Goal: Communication & Community: Answer question/provide support

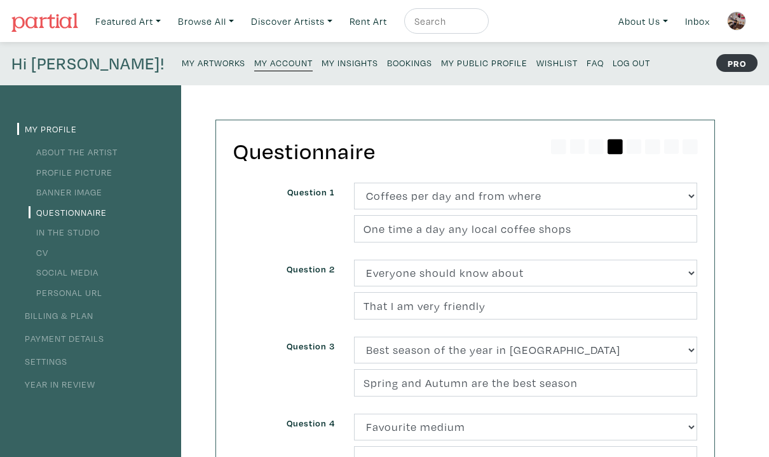
click at [30, 62] on h4 "Hi [PERSON_NAME]!" at bounding box center [87, 63] width 153 height 20
click at [182, 62] on small "My Artworks" at bounding box center [214, 63] width 64 height 12
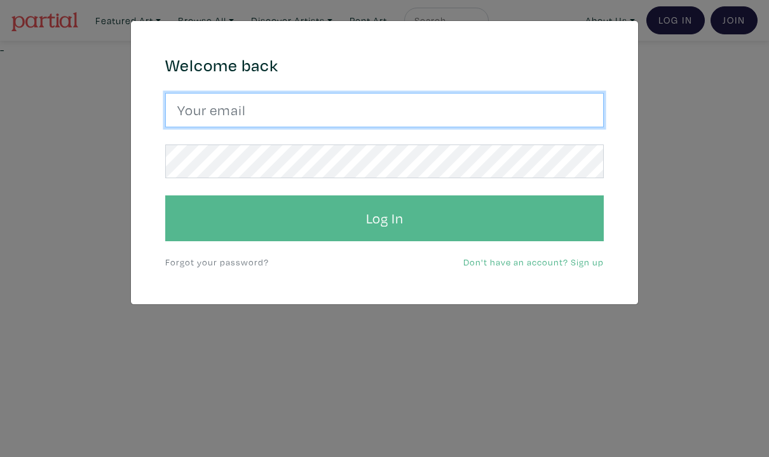
type input "arif.bahaduri@gmail.com"
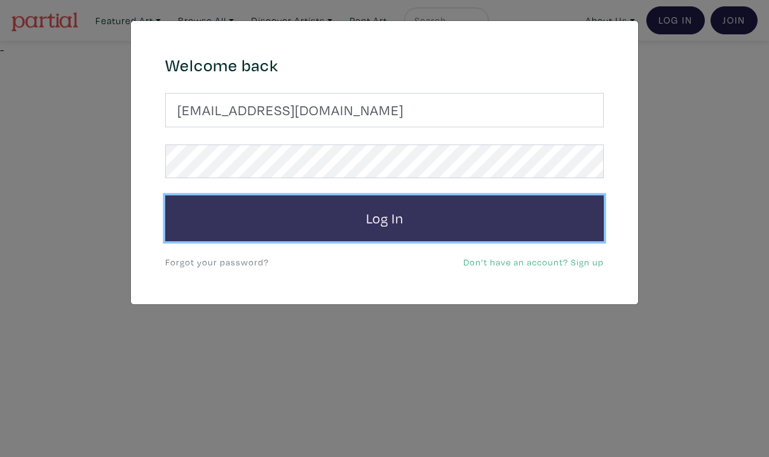
click at [386, 219] on button "Log In" at bounding box center [384, 218] width 439 height 46
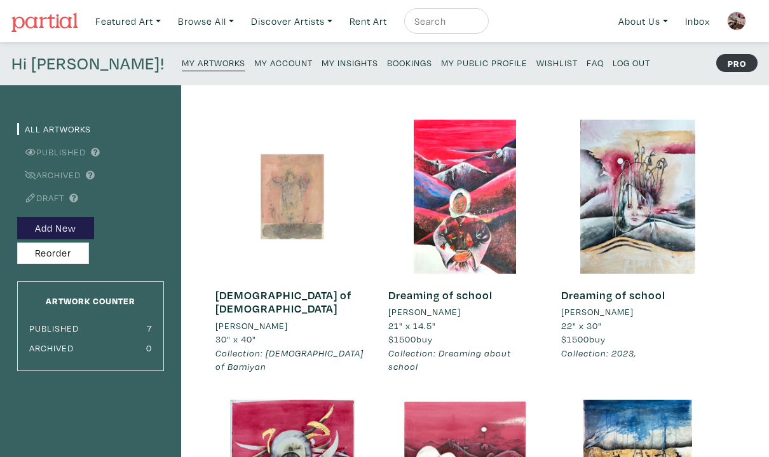
click at [279, 210] on div at bounding box center [293, 197] width 154 height 154
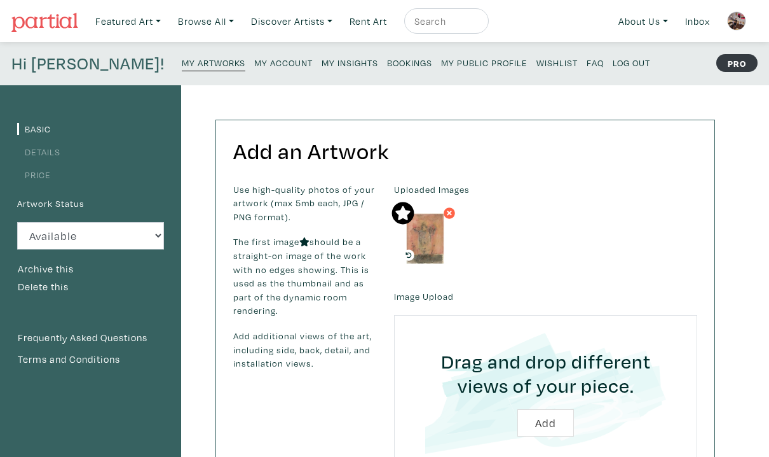
click at [45, 155] on link "Details" at bounding box center [38, 152] width 43 height 12
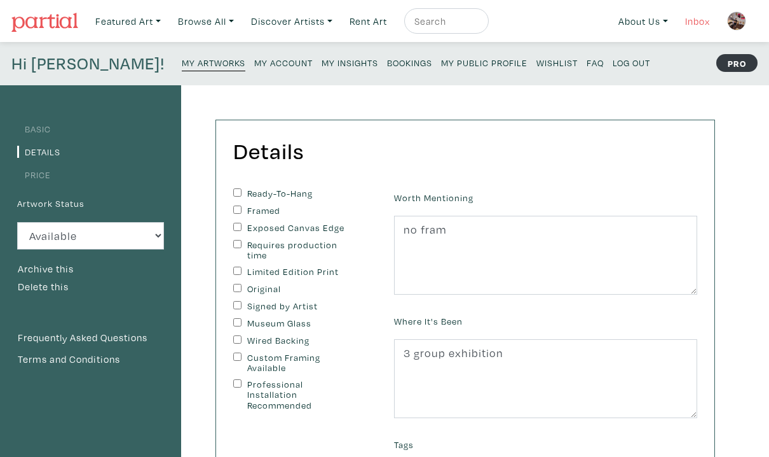
click at [694, 25] on link "Inbox" at bounding box center [698, 21] width 36 height 26
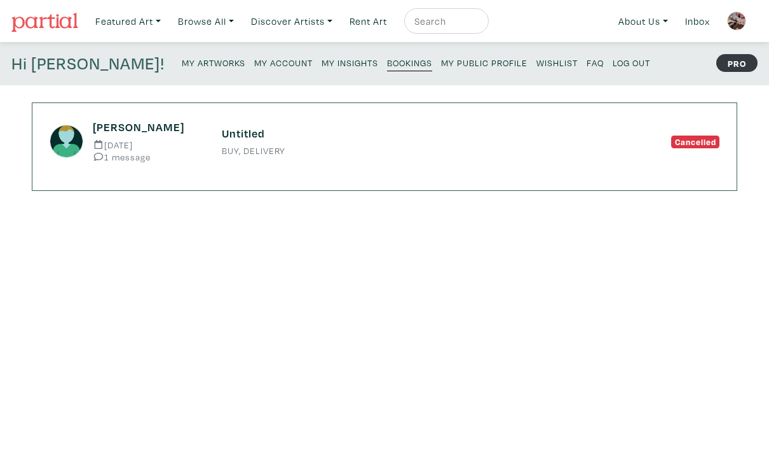
click at [389, 176] on div "Kelly Jun 29 2025 1 message Untitled BUY, DELIVERY Cancelled" at bounding box center [385, 146] width 706 height 88
click at [379, 162] on div "Kelly Jun 29 2025 1 message Untitled BUY, DELIVERY Cancelled" at bounding box center [385, 146] width 706 height 88
click at [154, 145] on small "Jun 29 2025" at bounding box center [148, 145] width 110 height 10
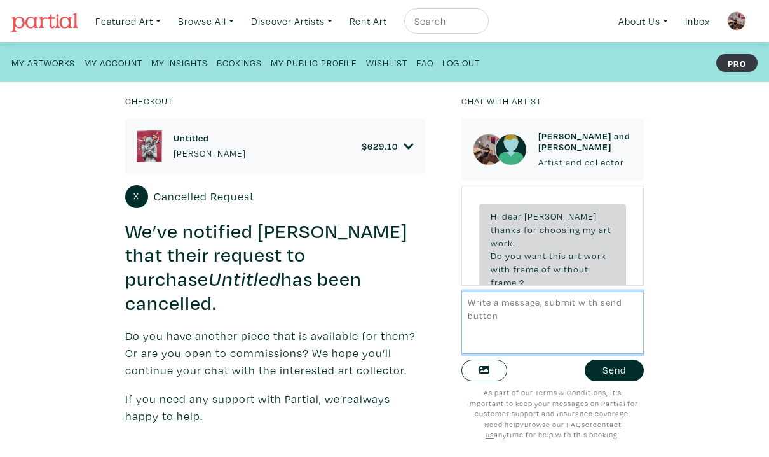
scroll to position [67, 0]
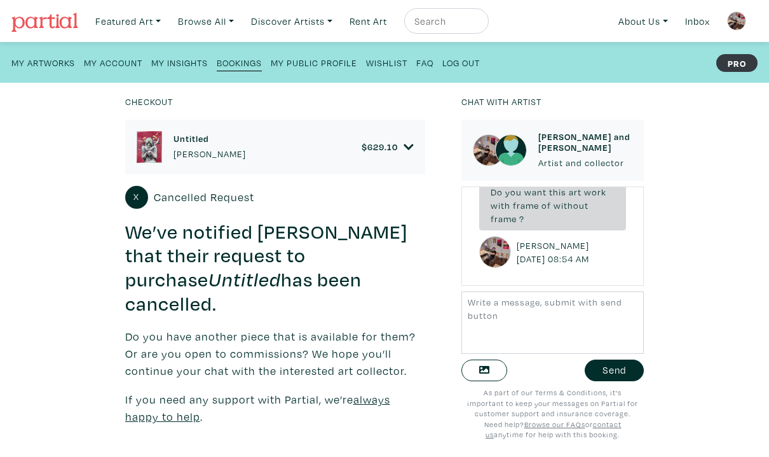
click at [154, 145] on img at bounding box center [150, 147] width 26 height 32
click at [122, 61] on small "My Account" at bounding box center [113, 63] width 59 height 12
